Goal: Task Accomplishment & Management: Use online tool/utility

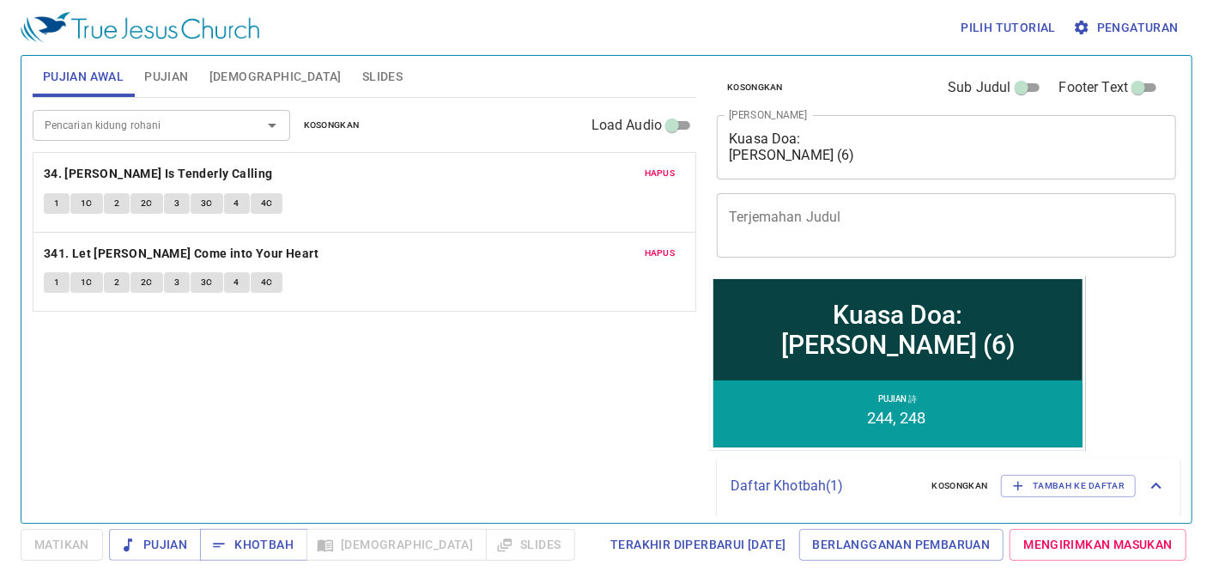
drag, startPoint x: 338, startPoint y: 138, endPoint x: 321, endPoint y: 137, distance: 17.2
click at [336, 138] on div "Pencarian kidung rohani Pencarian kidung rohani Kosongkan Load Audio" at bounding box center [365, 125] width 664 height 55
click at [330, 125] on span "Kosongkan" at bounding box center [332, 125] width 56 height 15
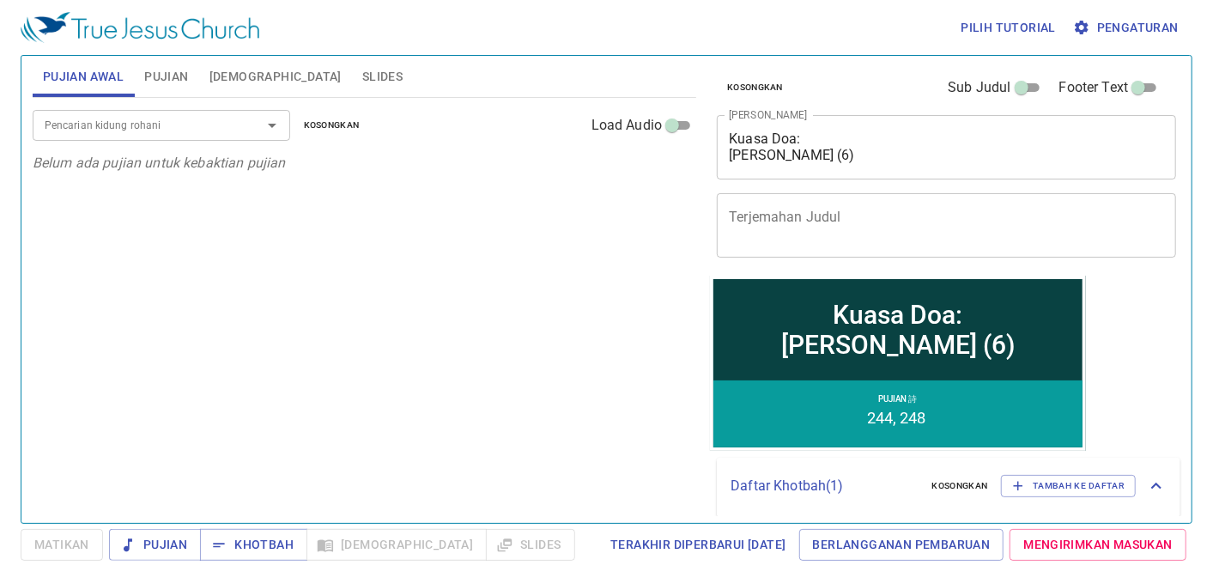
click at [253, 126] on div at bounding box center [260, 125] width 45 height 24
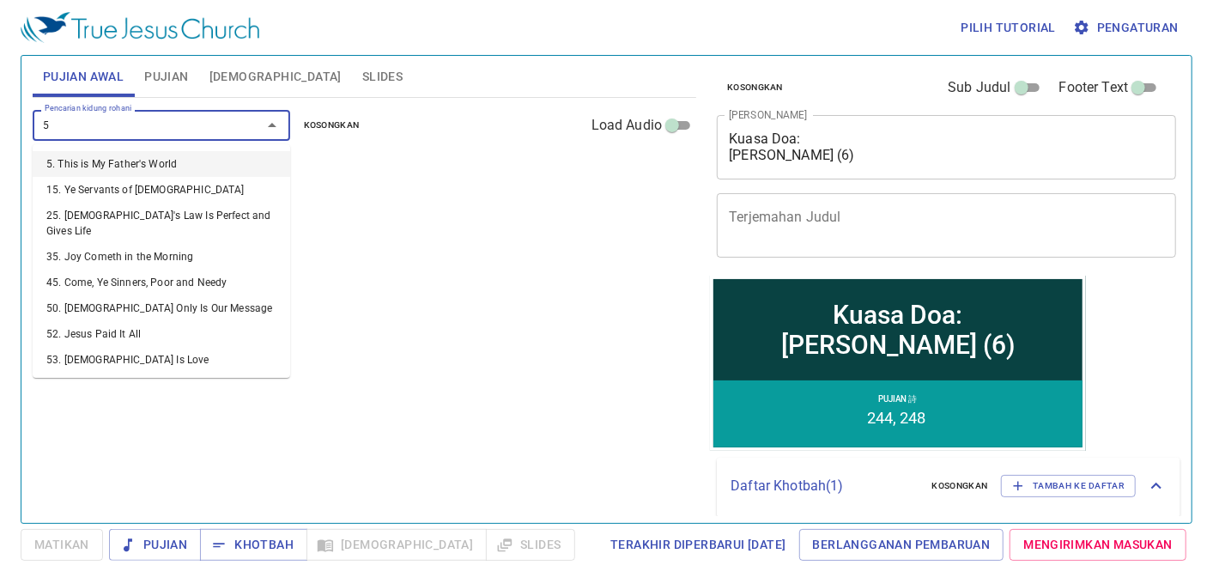
type input "50"
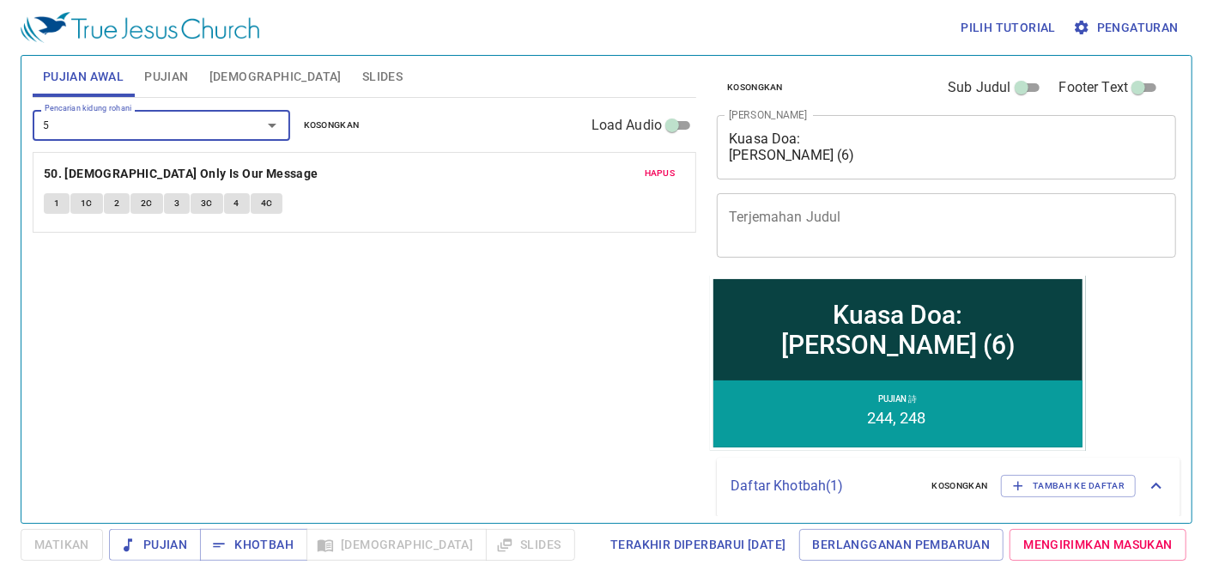
type input "58"
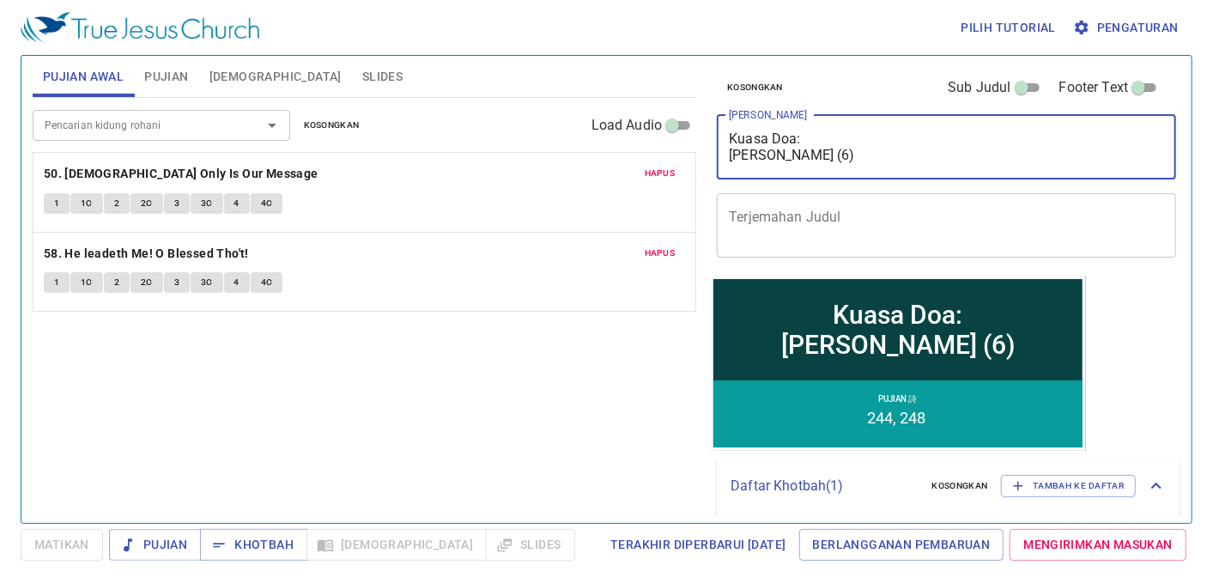
drag, startPoint x: 846, startPoint y: 161, endPoint x: 666, endPoint y: 29, distance: 222.9
click at [666, 29] on div "Pilih tutorial Pengaturan Pujian Awal Pujian Alkitab Slides Pencarian kidung ro…" at bounding box center [606, 292] width 1213 height 584
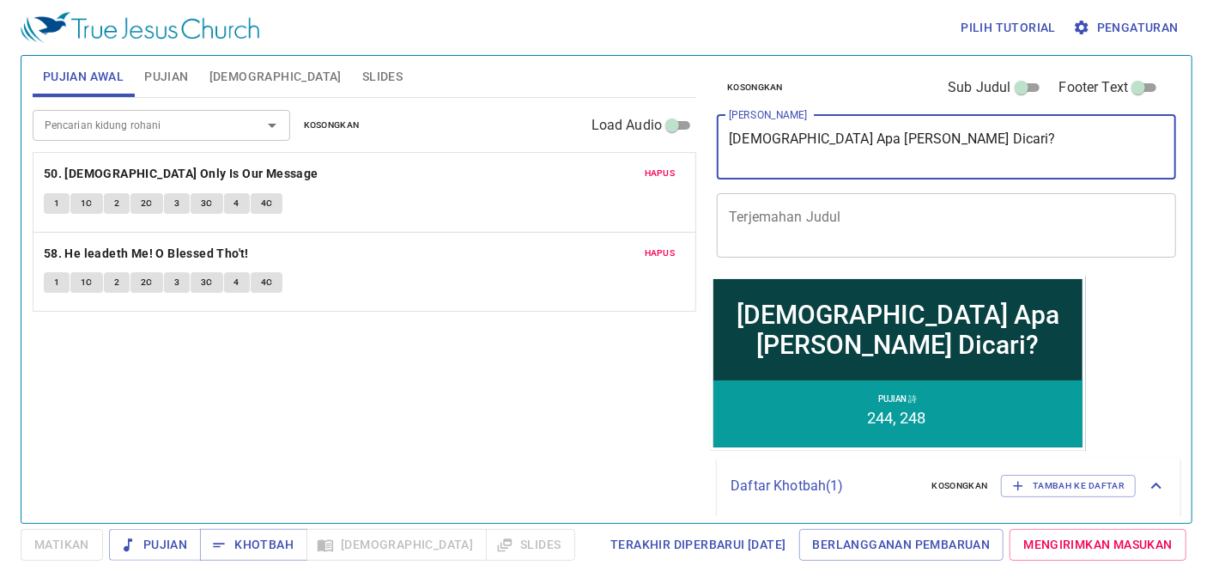
type textarea "Upah Apa yang Dicari?"
click at [158, 84] on span "Pujian" at bounding box center [166, 76] width 44 height 21
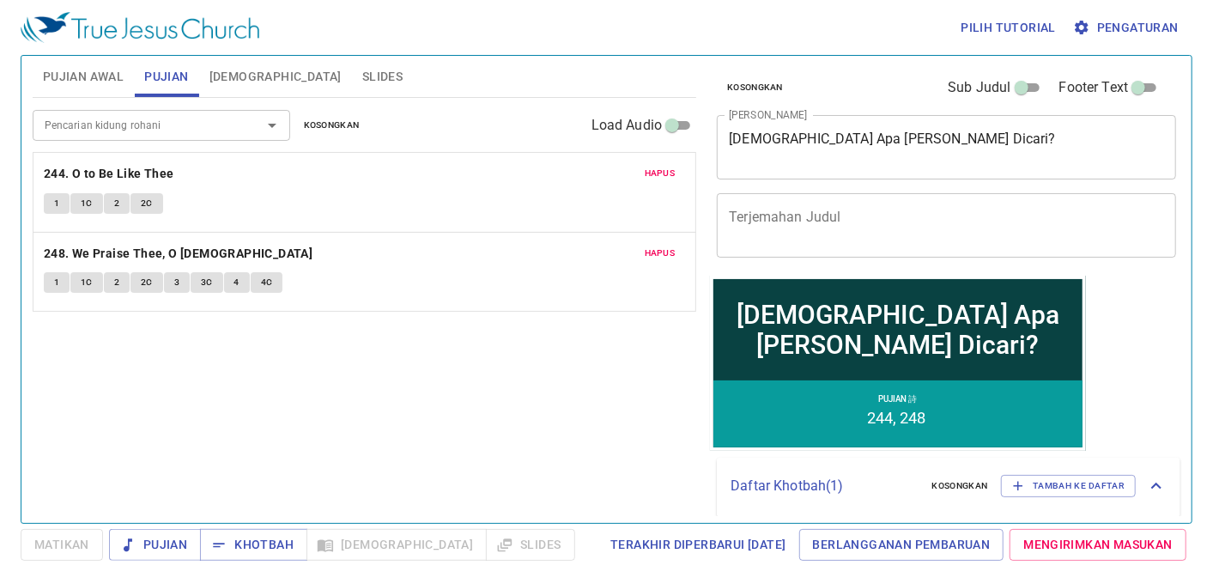
click at [349, 123] on span "Kosongkan" at bounding box center [332, 125] width 56 height 15
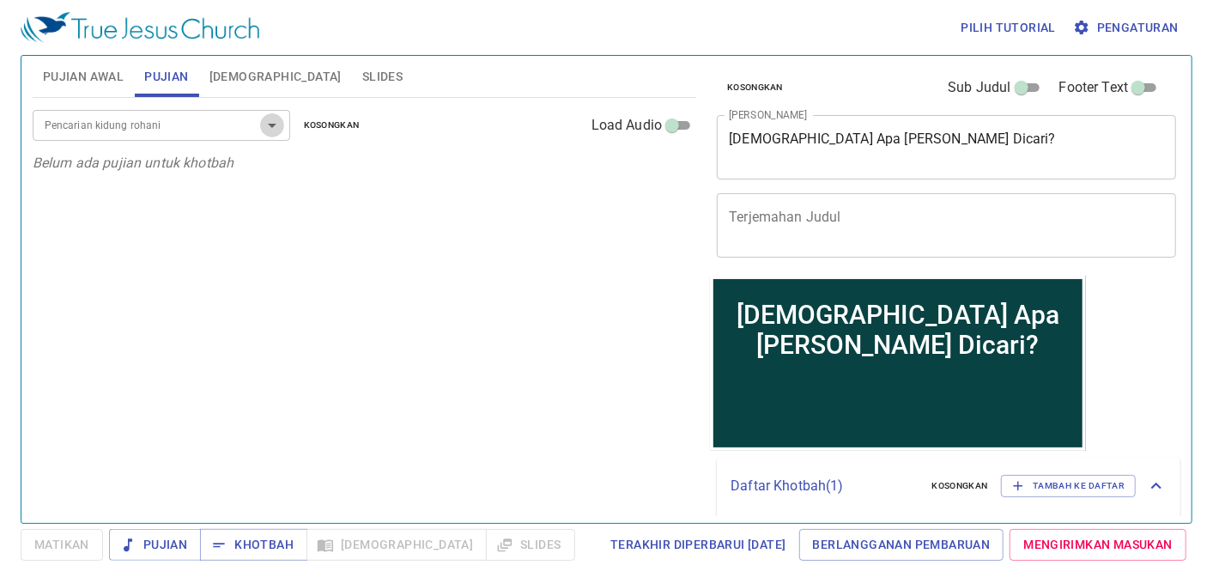
click at [262, 124] on icon "Open" at bounding box center [272, 125] width 21 height 21
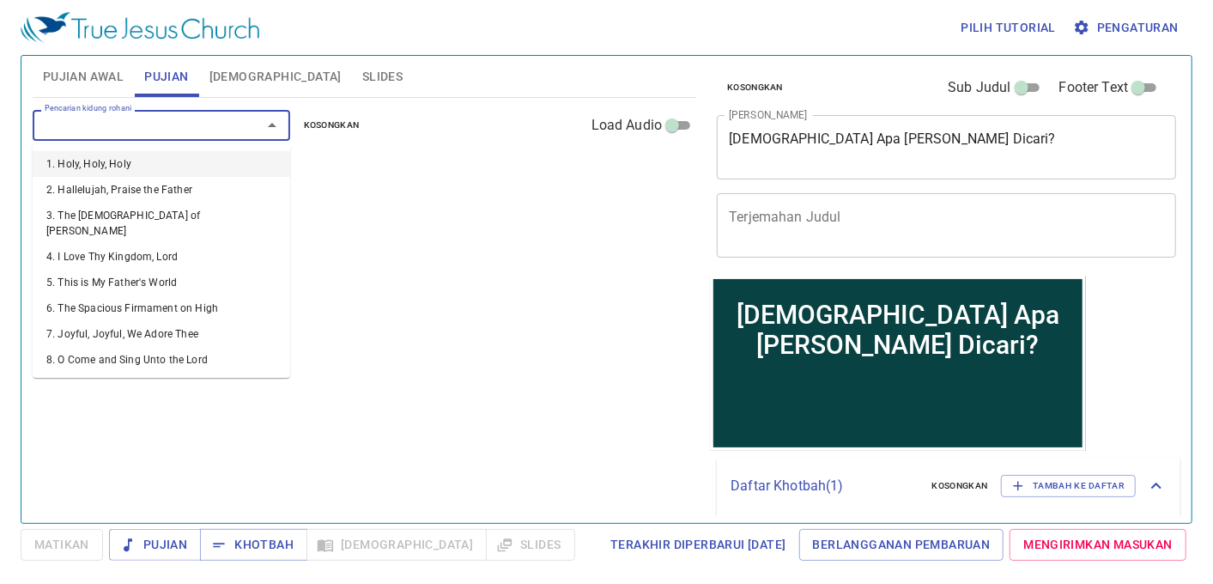
click at [226, 121] on input "Pencarian kidung rohani" at bounding box center [136, 125] width 197 height 20
type input "130"
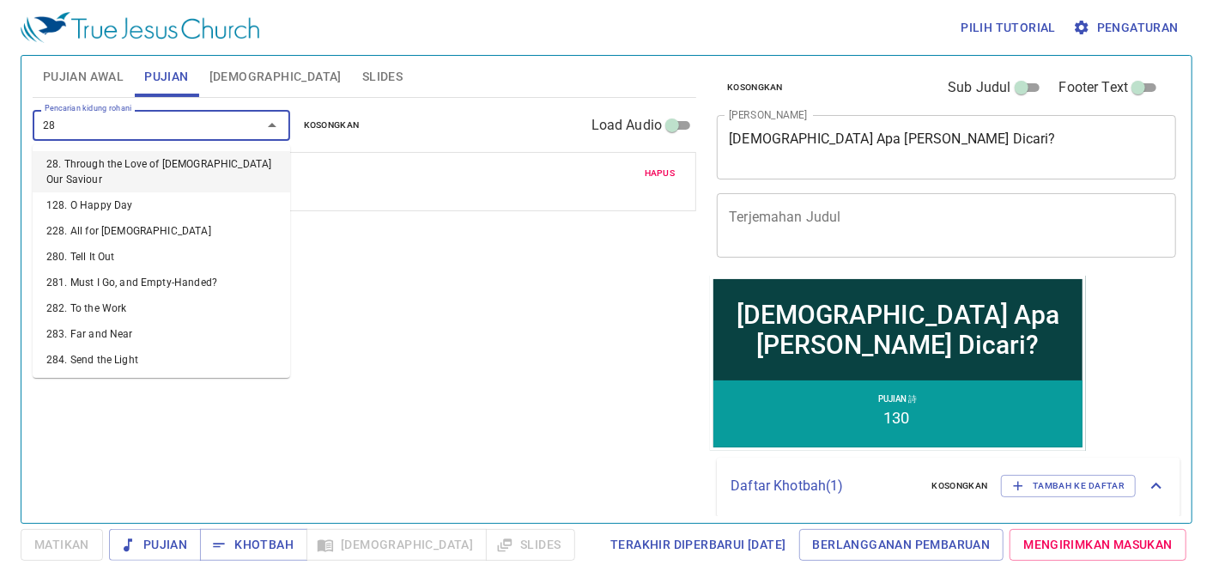
type input "287"
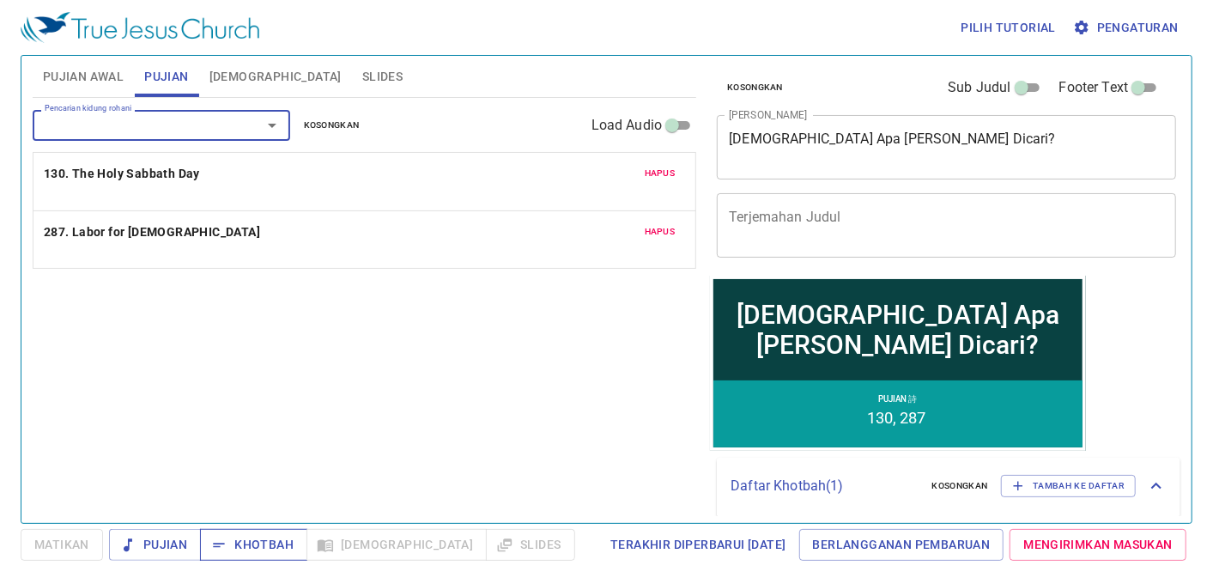
click at [251, 548] on span "Khotbah" at bounding box center [254, 544] width 80 height 21
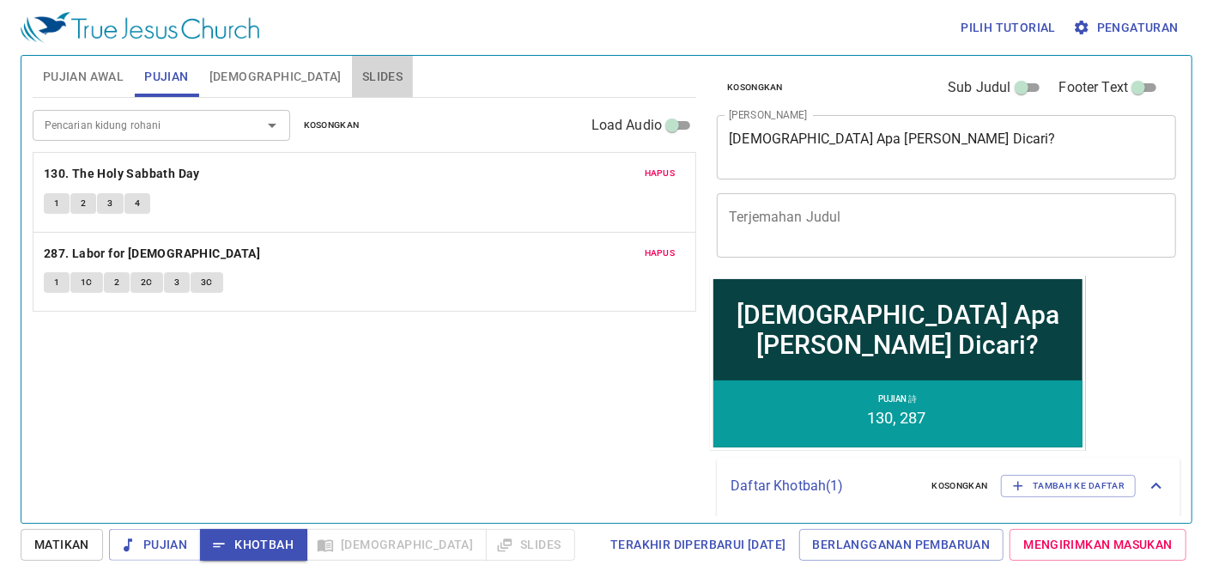
click at [362, 78] on span "Slides" at bounding box center [382, 76] width 40 height 21
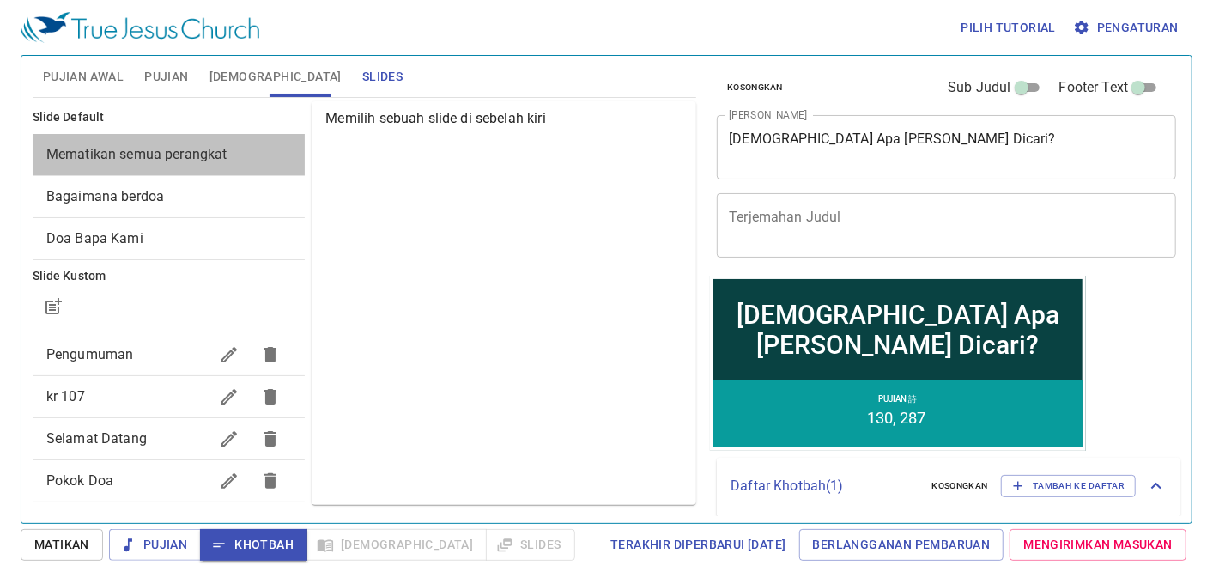
click at [264, 140] on div "Mematikan semua perangkat" at bounding box center [169, 154] width 273 height 41
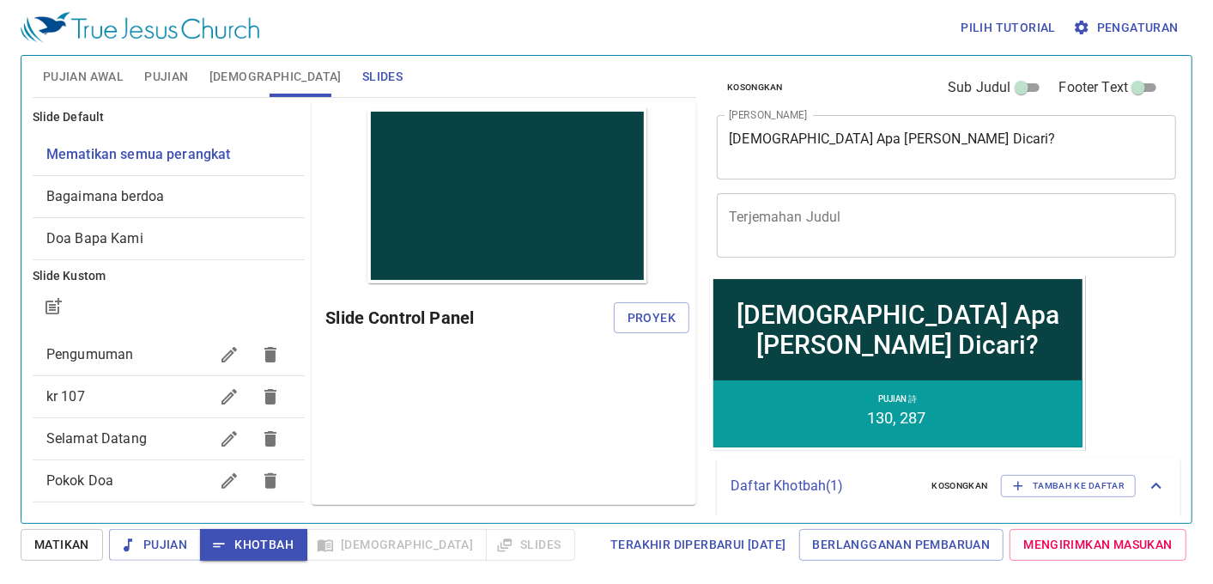
click at [135, 466] on div "Pokok Doa" at bounding box center [169, 480] width 273 height 41
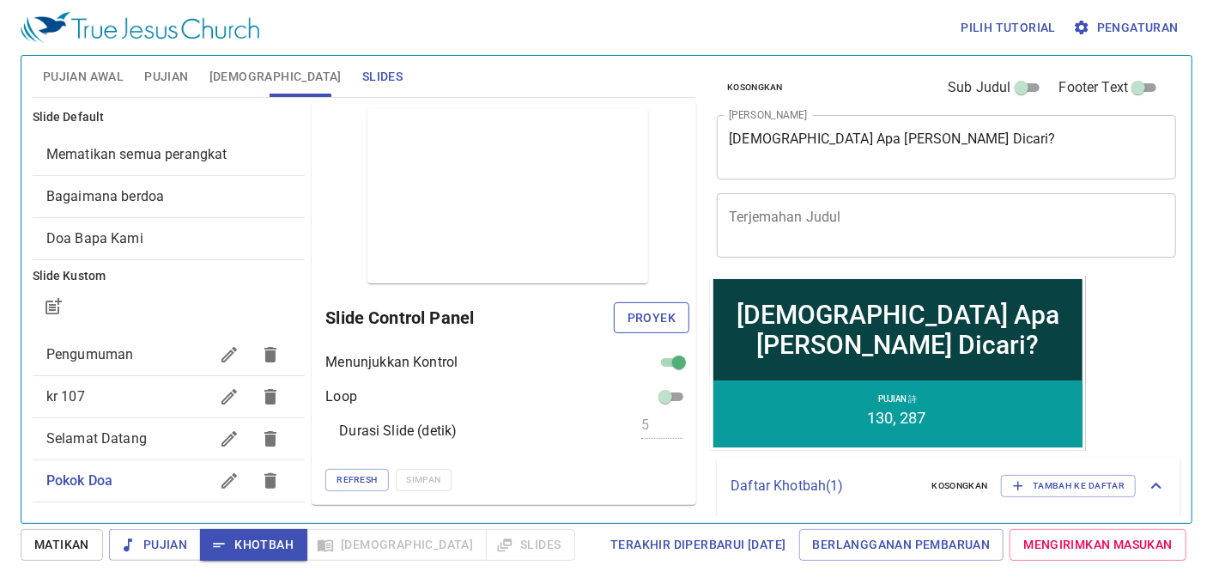
click at [662, 319] on span "Proyek" at bounding box center [652, 317] width 48 height 21
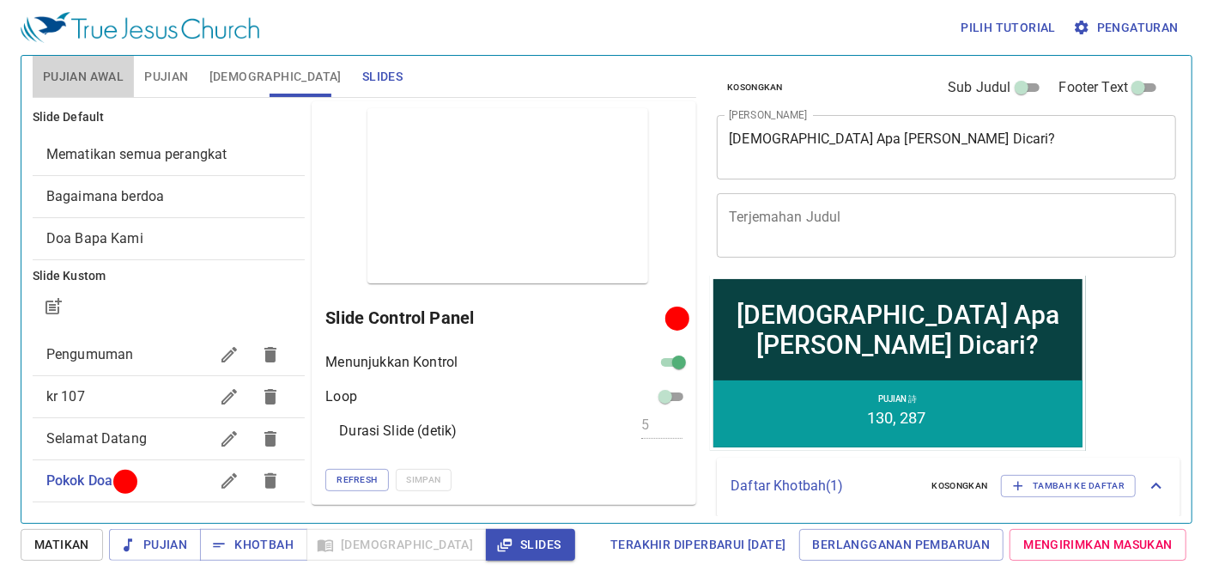
click at [106, 77] on span "Pujian Awal" at bounding box center [83, 76] width 81 height 21
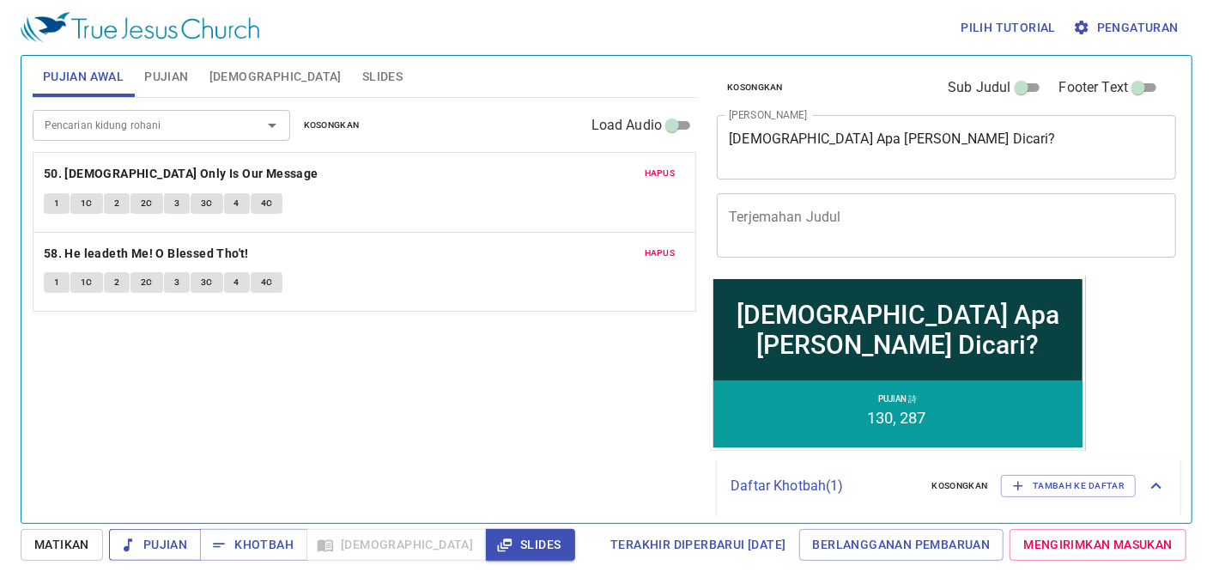
click at [150, 550] on span "Pujian" at bounding box center [155, 544] width 64 height 21
click at [125, 172] on b "50. [DEMOGRAPHIC_DATA] Only Is Our Message" at bounding box center [181, 173] width 275 height 21
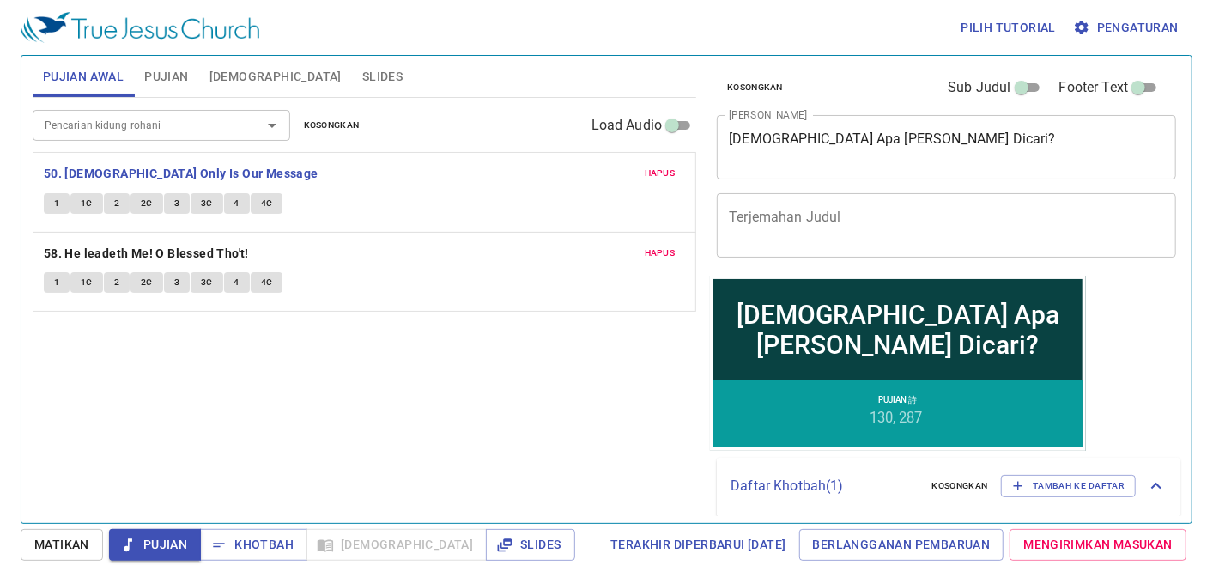
click at [62, 212] on button "1" at bounding box center [57, 203] width 26 height 21
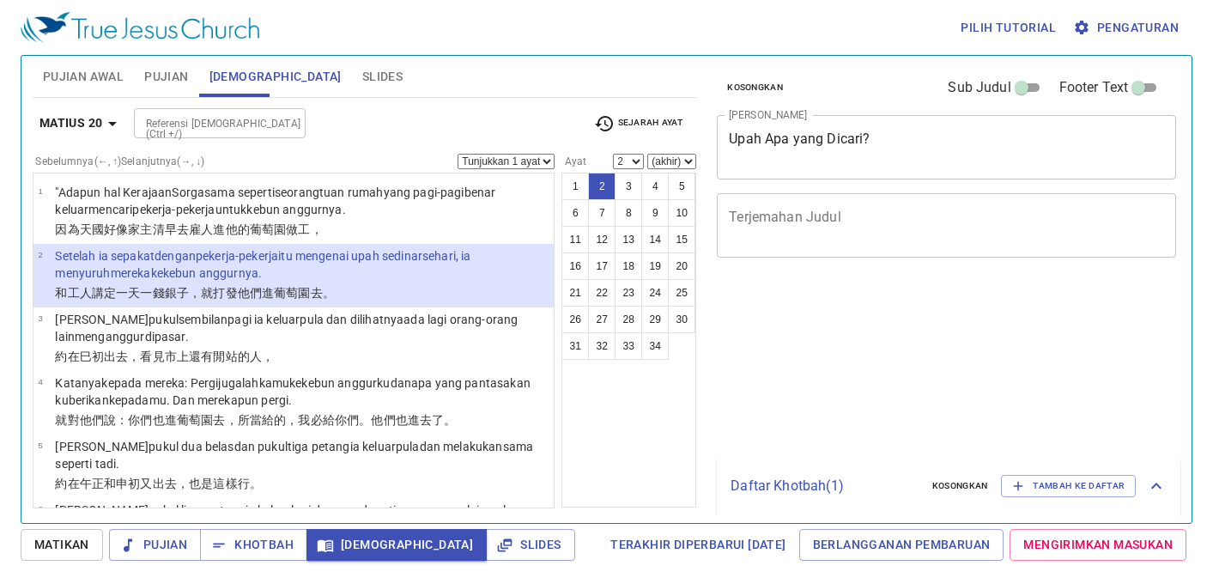
select select "2"
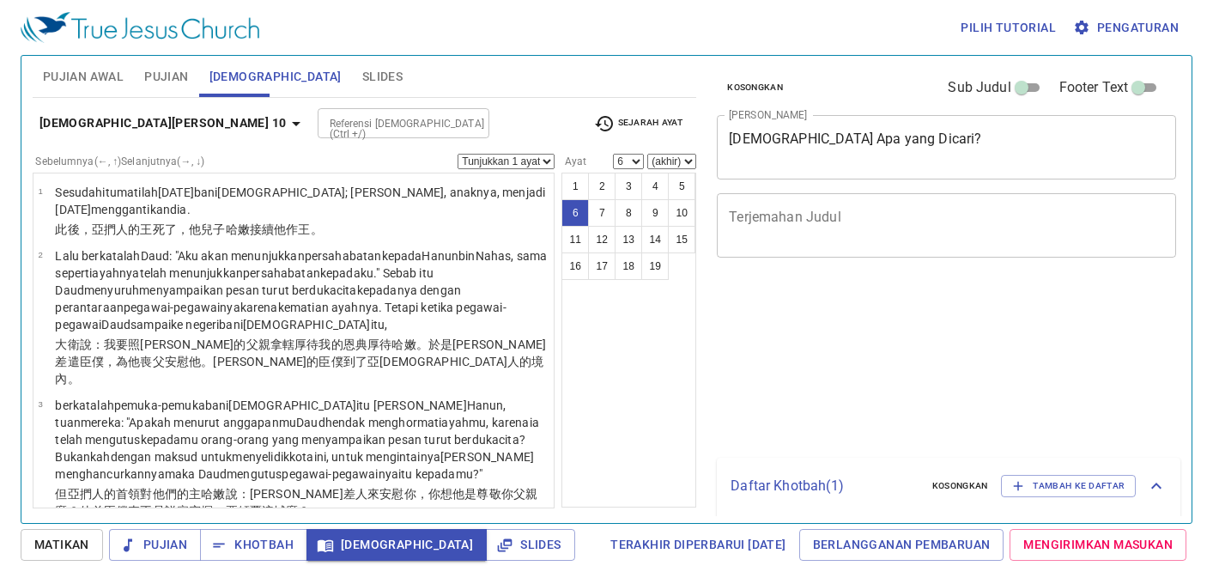
select select "6"
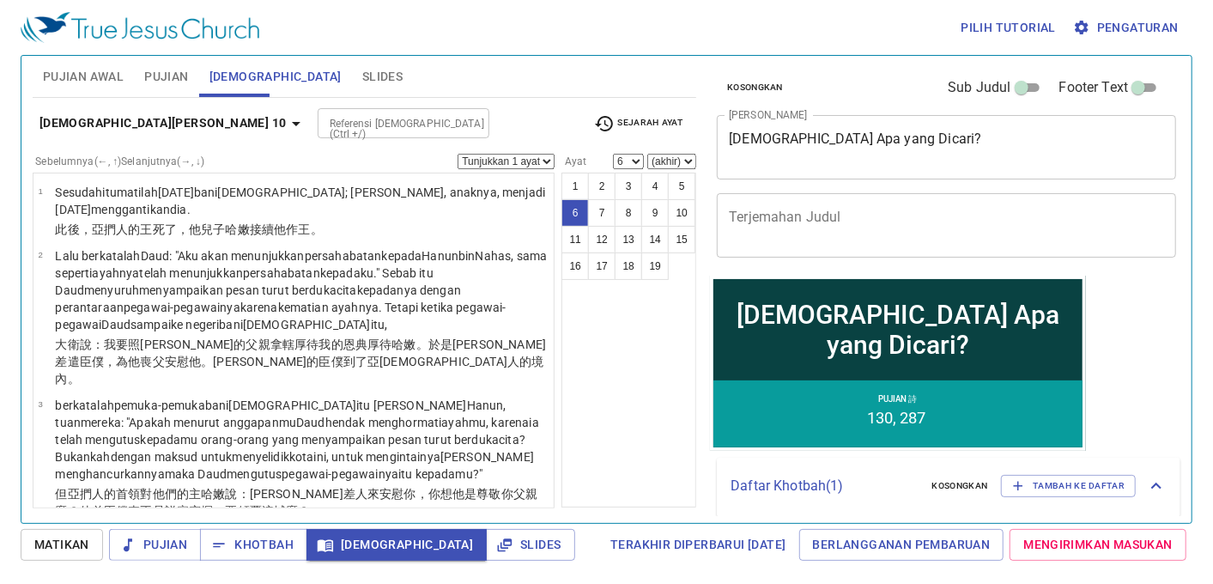
scroll to position [421, 0]
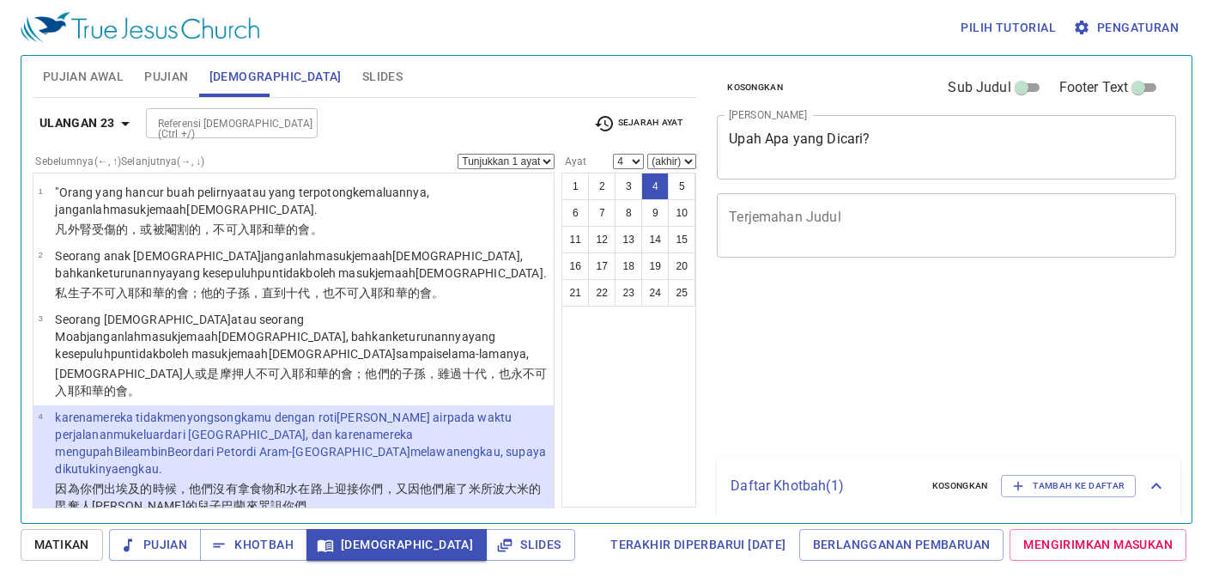
select select "4"
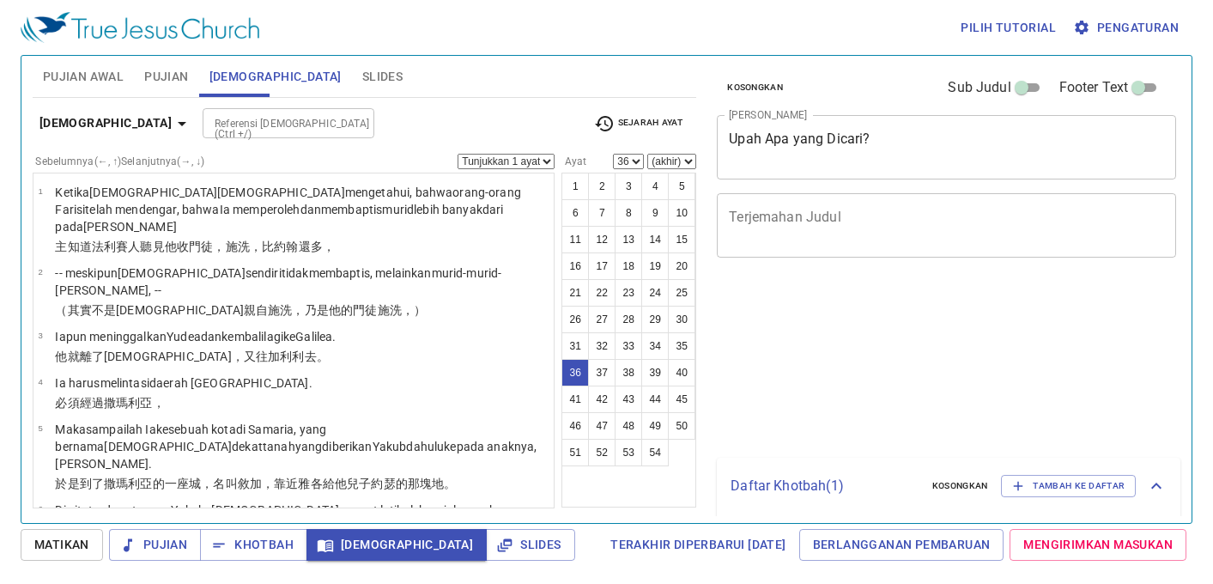
select select "36"
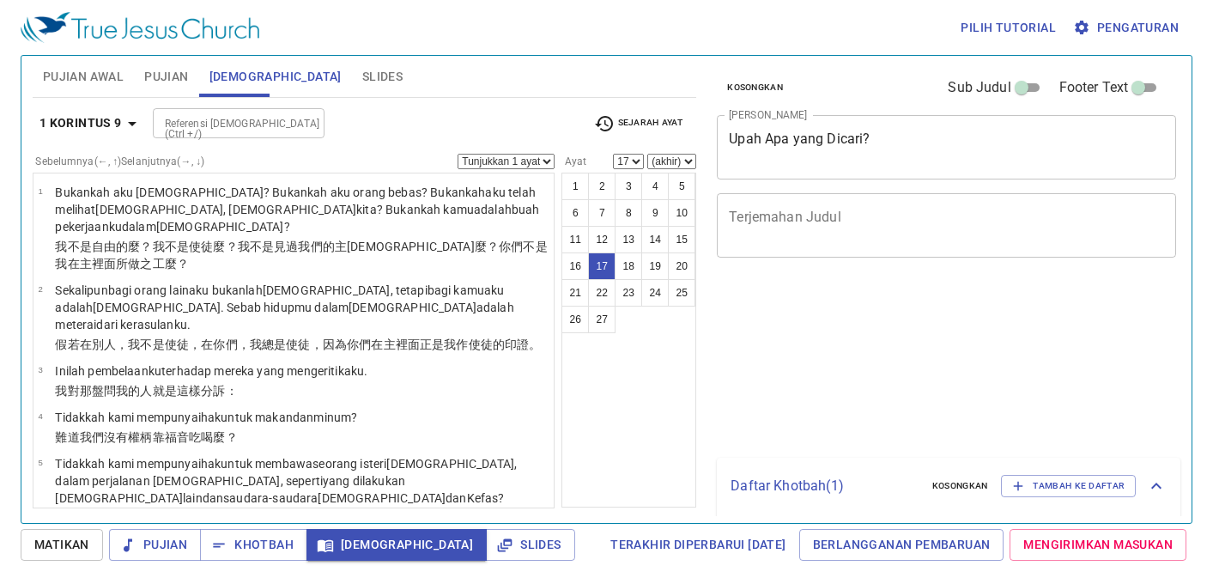
select select "17"
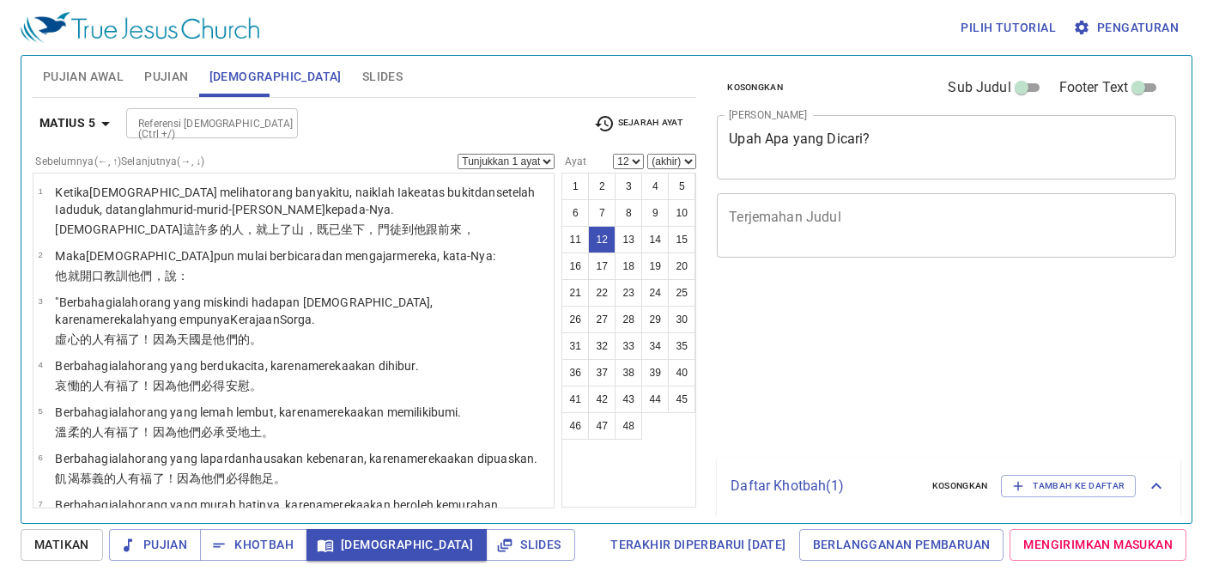
select select "12"
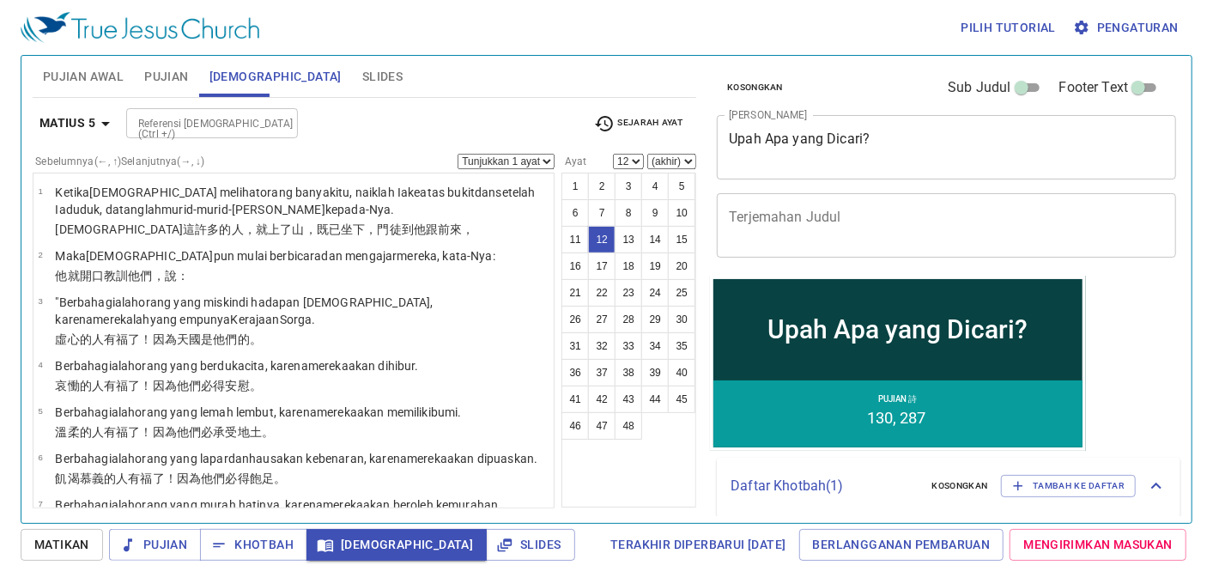
scroll to position [493, 0]
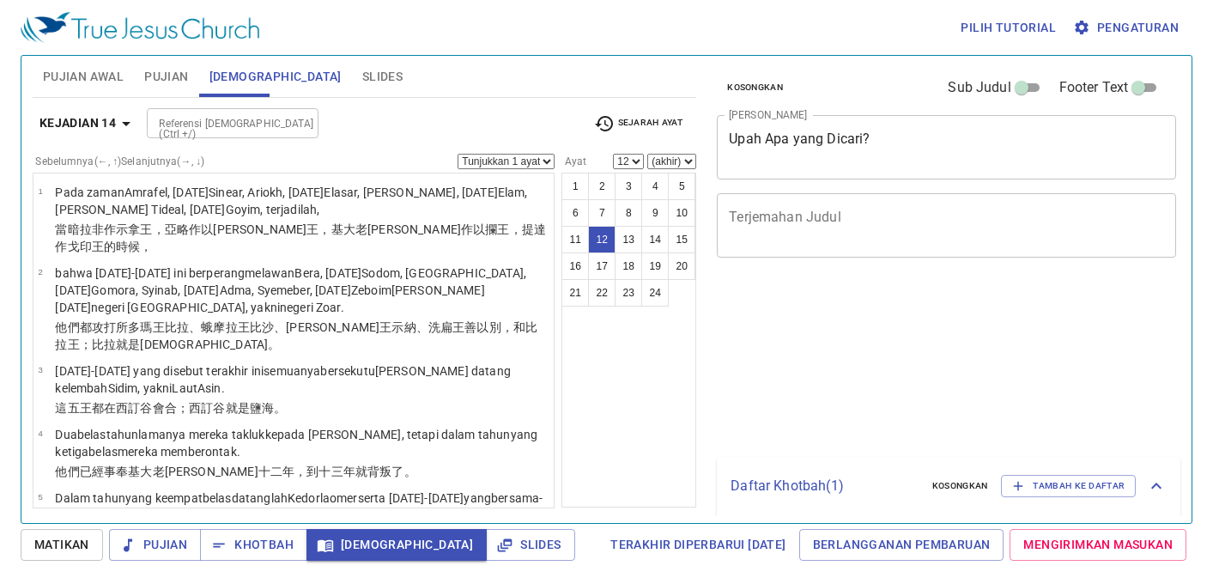
select select "12"
